Goal: Task Accomplishment & Management: Use online tool/utility

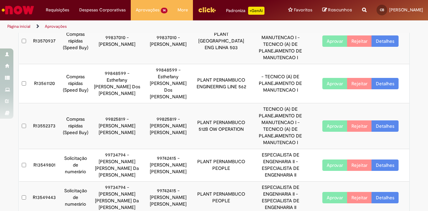
scroll to position [210, 0]
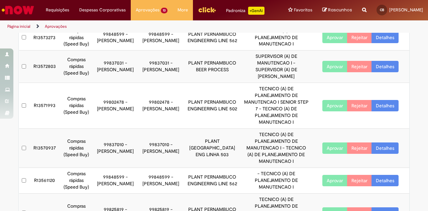
scroll to position [197, 0]
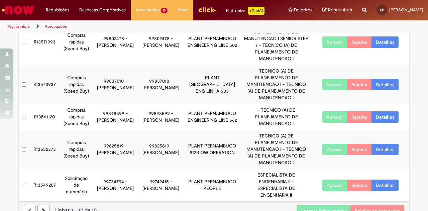
click at [333, 179] on button "Aprovar" at bounding box center [334, 184] width 25 height 11
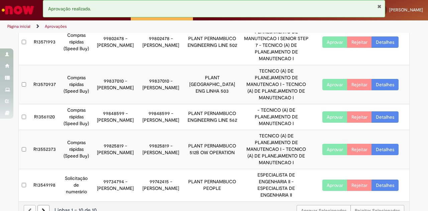
click at [334, 179] on button "Aprovar" at bounding box center [334, 184] width 25 height 11
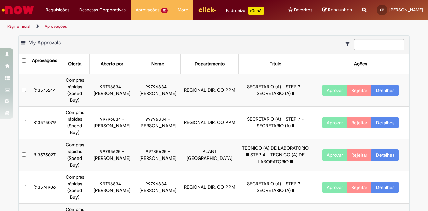
scroll to position [0, 0]
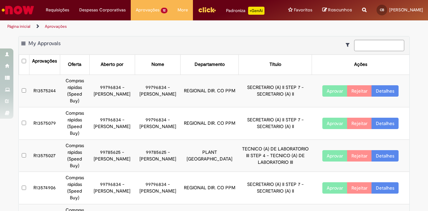
click at [337, 150] on button "Aprovar" at bounding box center [334, 155] width 25 height 11
